Goal: Find specific page/section: Find specific page/section

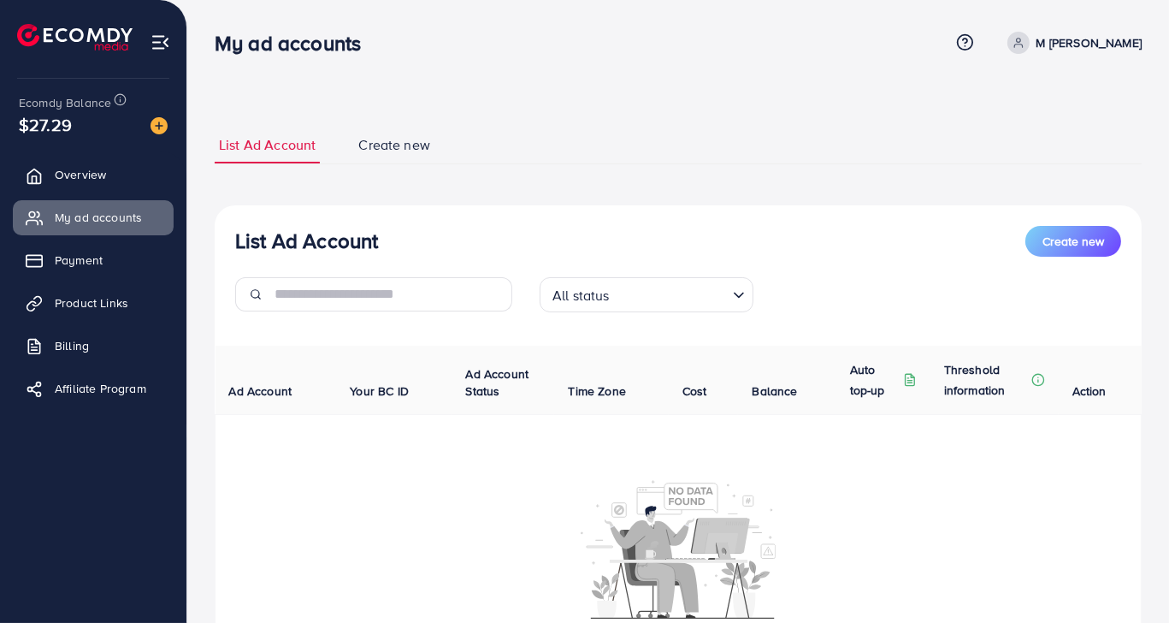
click at [580, 285] on div "All status" at bounding box center [637, 293] width 182 height 30
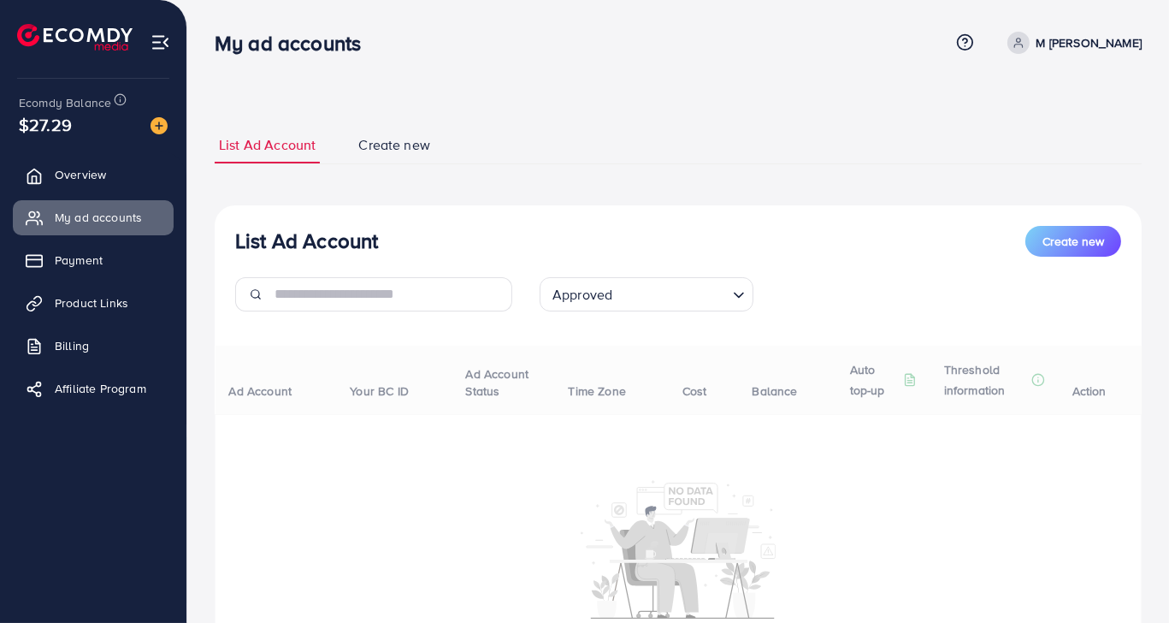
click at [611, 394] on div "List Ad Account Create new Approved Loading... All status Approved Not Approved…" at bounding box center [678, 454] width 927 height 499
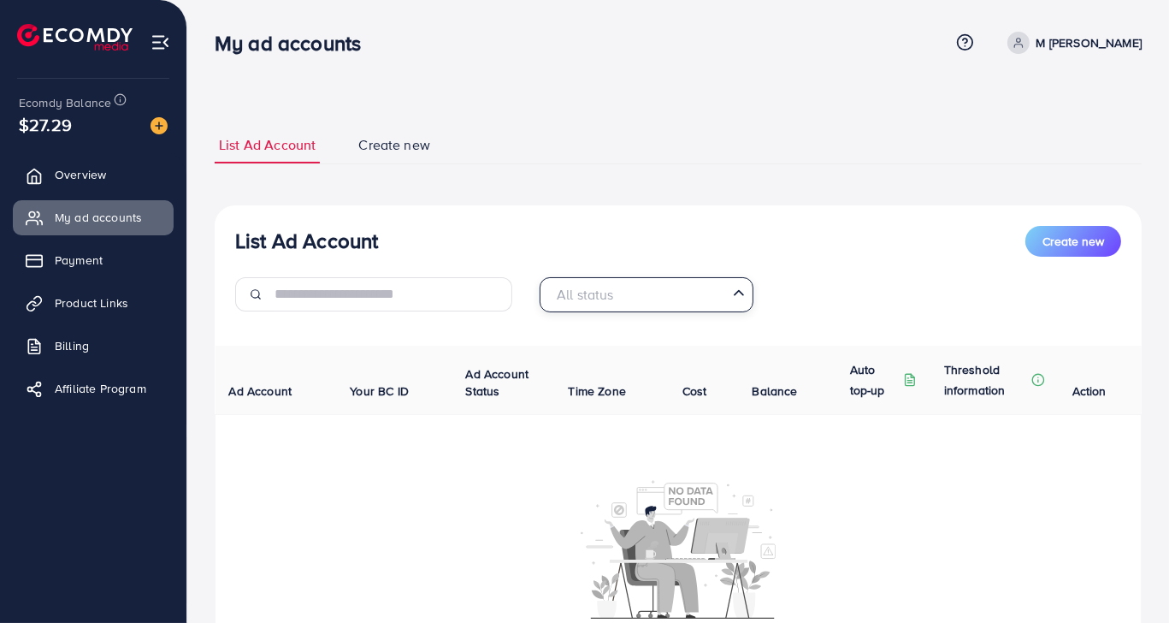
click at [691, 310] on div "All status Loading..." at bounding box center [647, 294] width 214 height 35
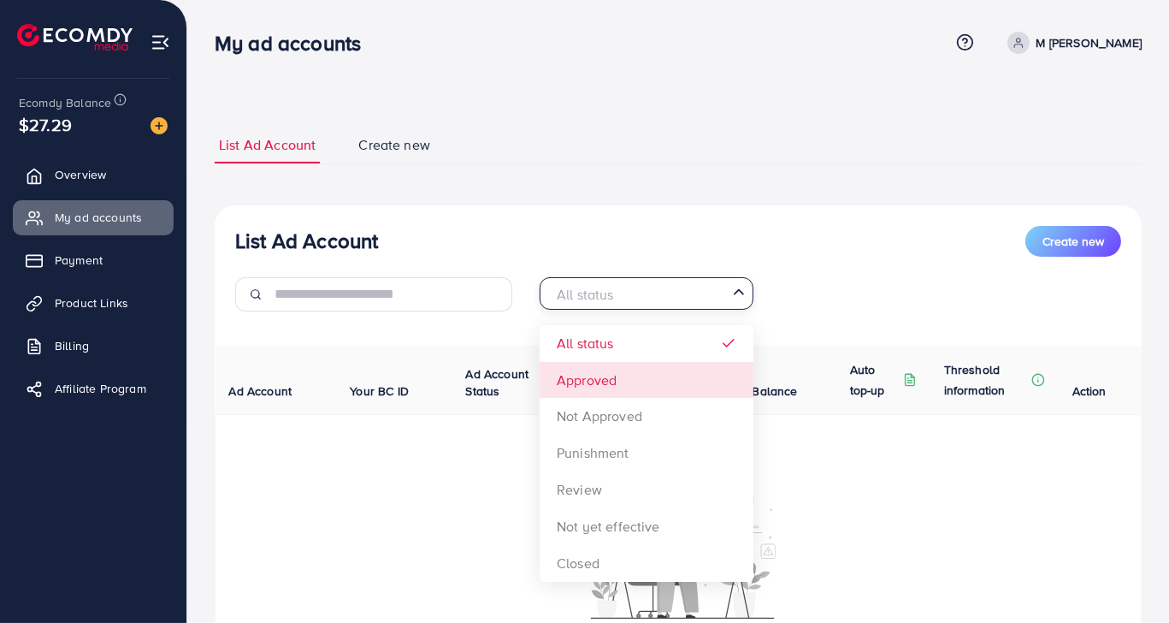
click at [609, 381] on div "List Ad Account Create new All status Loading... All status Approved Not Approv…" at bounding box center [678, 454] width 927 height 499
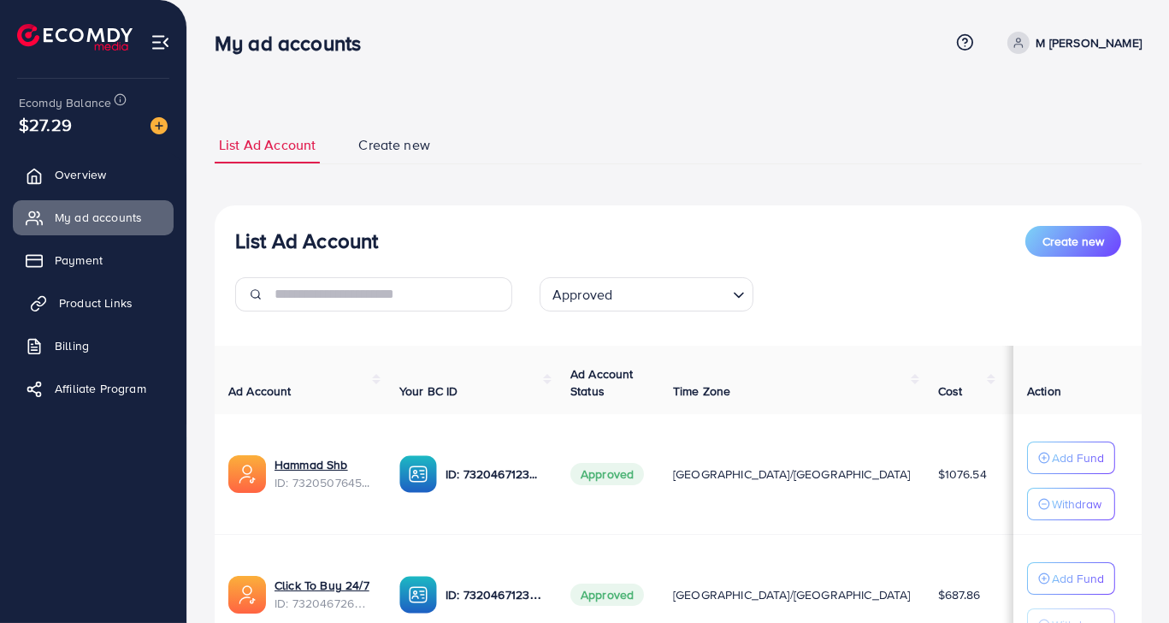
click at [71, 299] on span "Product Links" at bounding box center [96, 302] width 74 height 17
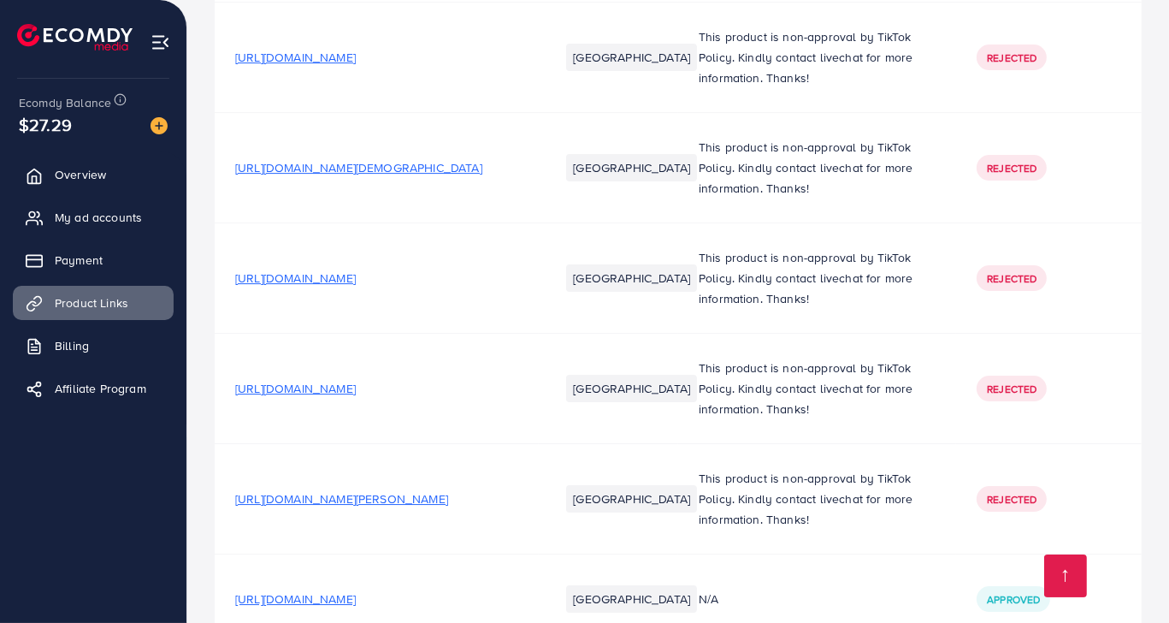
scroll to position [7211, 0]
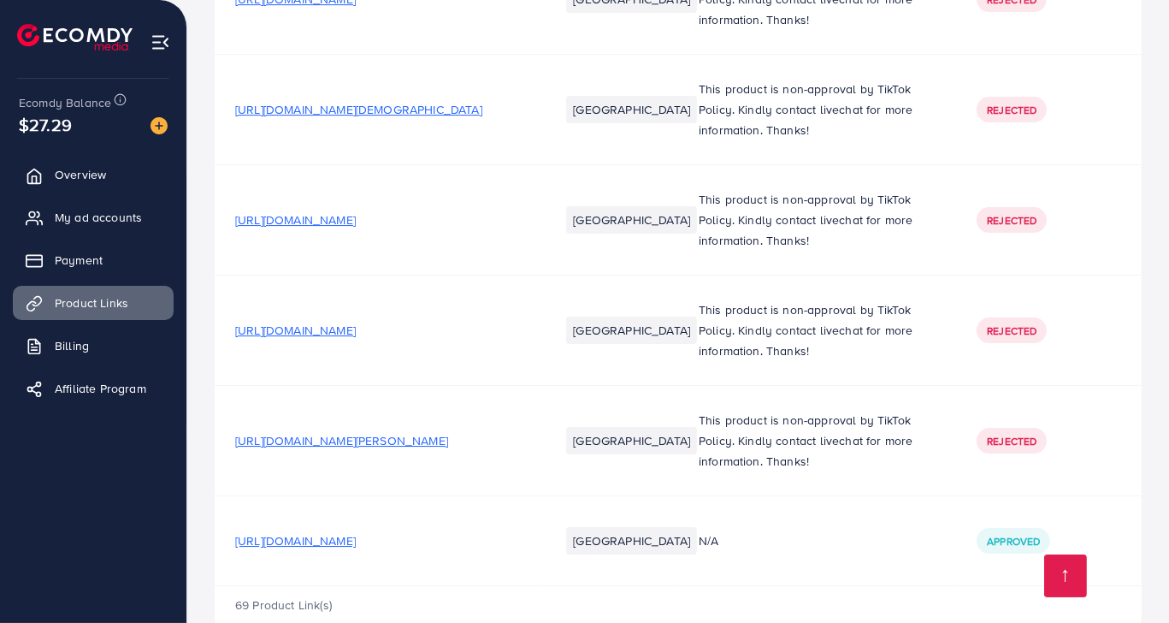
click at [356, 532] on span "[URL][DOMAIN_NAME]" at bounding box center [295, 540] width 121 height 17
click at [357, 432] on span "[URL][DOMAIN_NAME][PERSON_NAME]" at bounding box center [341, 440] width 213 height 17
click at [356, 322] on span "[URL][DOMAIN_NAME]" at bounding box center [295, 330] width 121 height 17
click at [331, 211] on span "[URL][DOMAIN_NAME]" at bounding box center [295, 219] width 121 height 17
click at [355, 101] on span "[URL][DOMAIN_NAME][DEMOGRAPHIC_DATA]" at bounding box center [358, 109] width 247 height 17
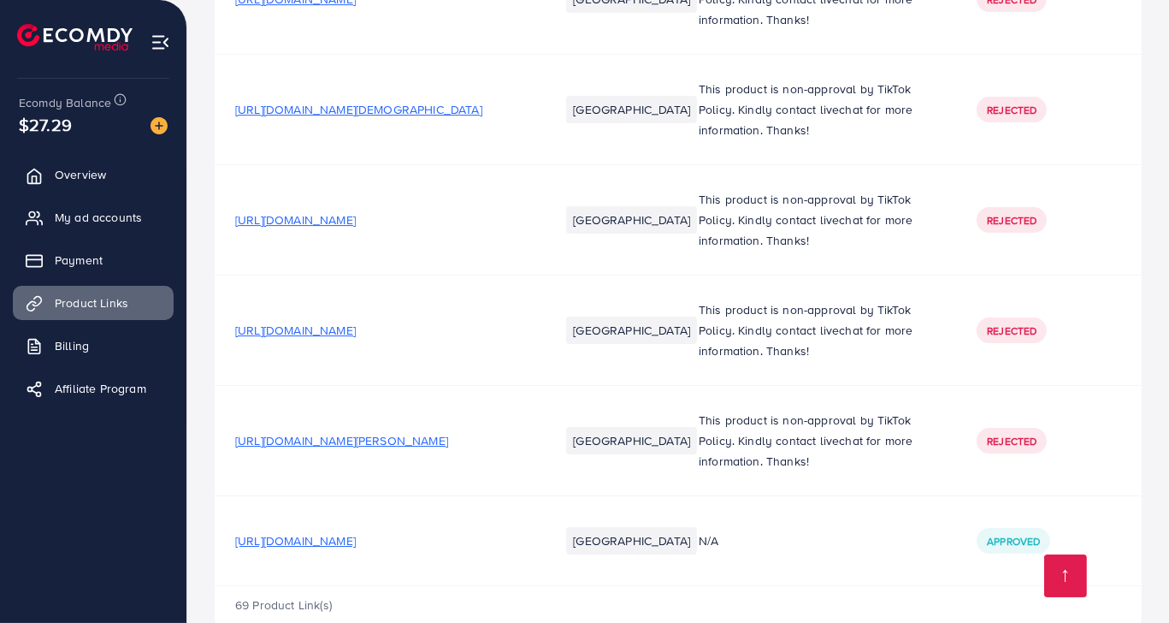
click at [133, 240] on ul "Overview My ad accounts Payment Product Links Billing Affiliate Program" at bounding box center [93, 287] width 186 height 273
click at [140, 230] on link "My ad accounts" at bounding box center [93, 217] width 161 height 34
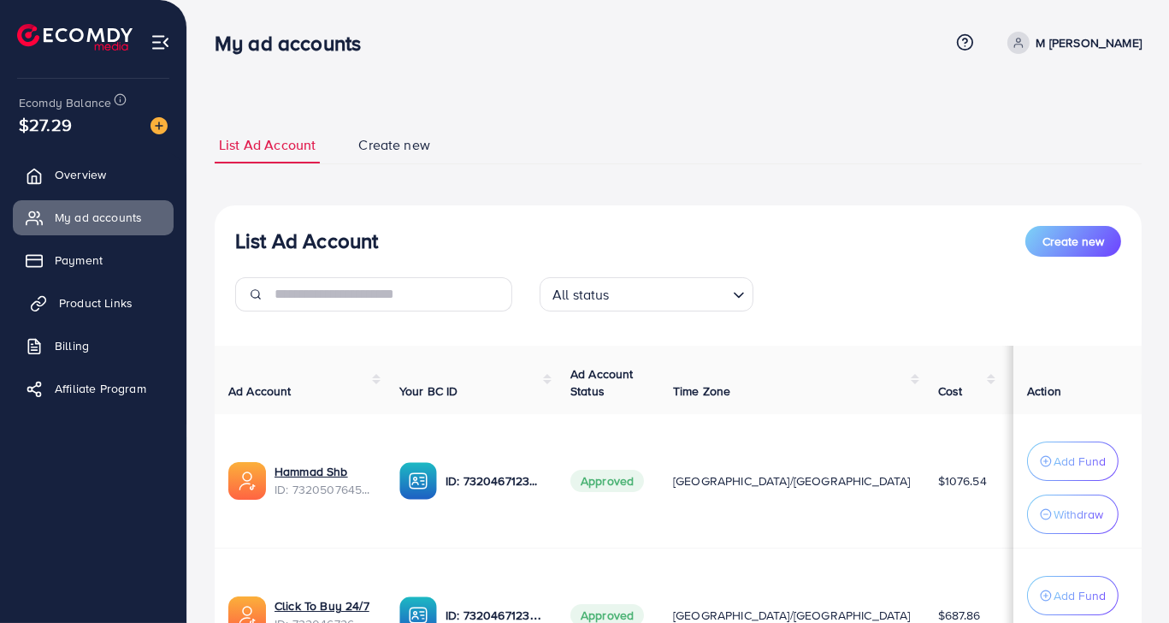
click at [117, 316] on link "Product Links" at bounding box center [93, 303] width 161 height 34
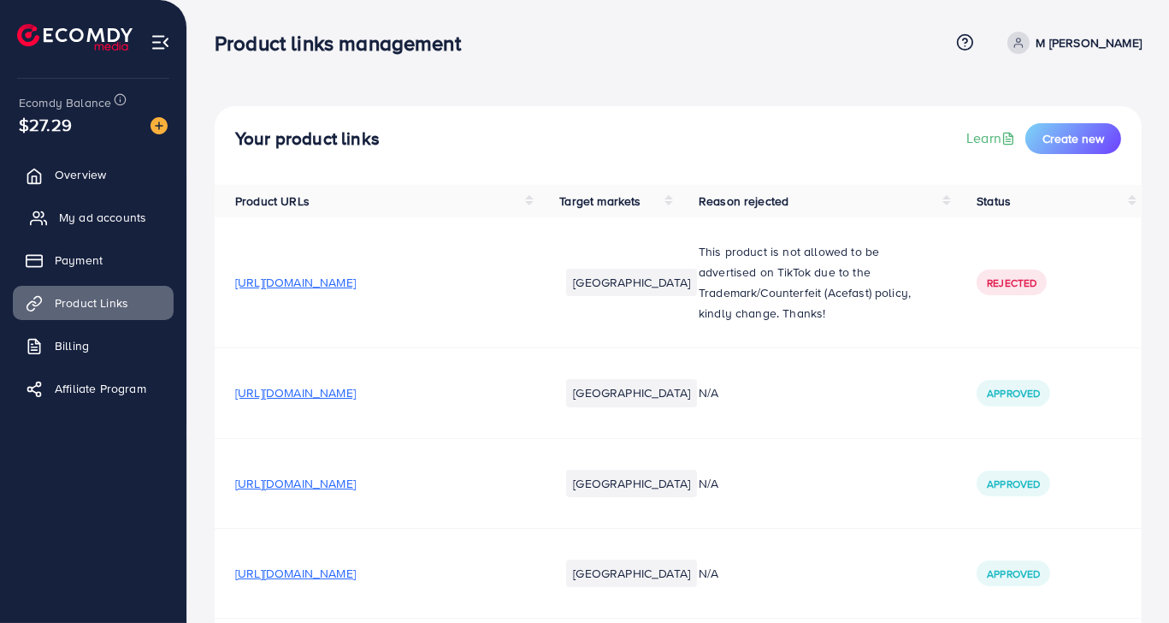
click at [138, 230] on link "My ad accounts" at bounding box center [93, 217] width 161 height 34
